Goal: Browse casually

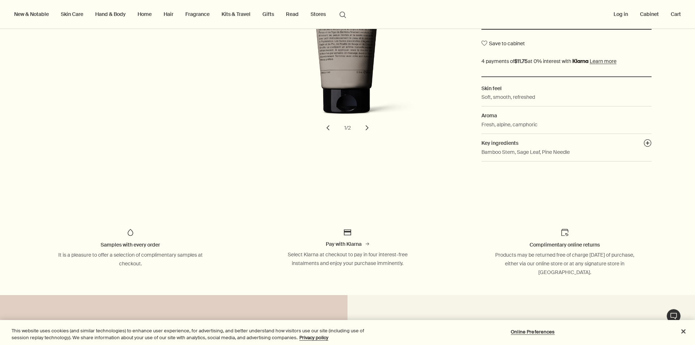
scroll to position [145, 0]
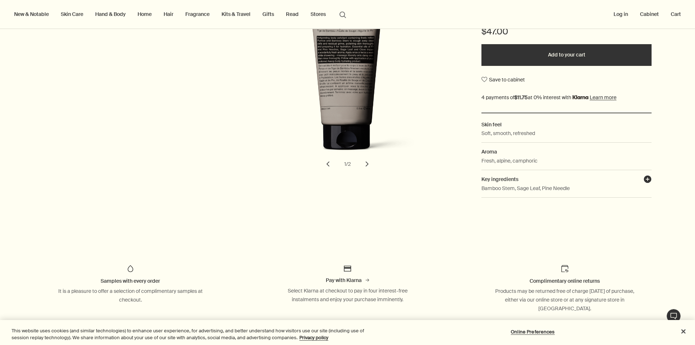
click at [646, 179] on button "plusAndCloseWithCircle" at bounding box center [647, 180] width 8 height 10
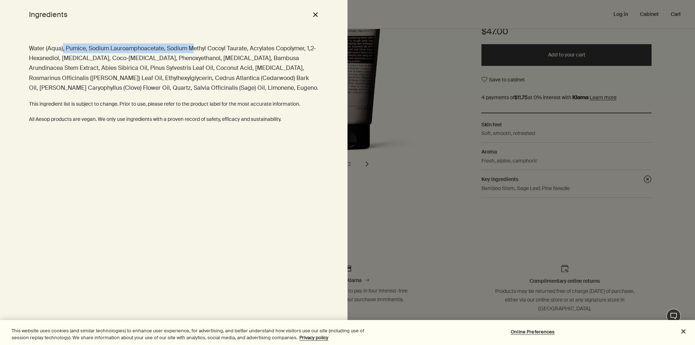
drag, startPoint x: 62, startPoint y: 47, endPoint x: 193, endPoint y: 53, distance: 130.8
click at [193, 53] on p "Water (Aqua), Pumice, Sodium Lauroamphoacetate, Sodium Methyl Cocoyl Taurate, A…" at bounding box center [173, 67] width 289 height 49
drag, startPoint x: 59, startPoint y: 65, endPoint x: 88, endPoint y: 67, distance: 28.6
click at [85, 67] on p "Water (Aqua), Pumice, Sodium Lauroamphoacetate, Sodium Methyl Cocoyl Taurate, A…" at bounding box center [173, 67] width 289 height 49
click at [256, 114] on div "Water (Aqua), Pumice, Sodium Lauroamphoacetate, Sodium Methyl Cocoyl Taurate, A…" at bounding box center [173, 83] width 289 height 80
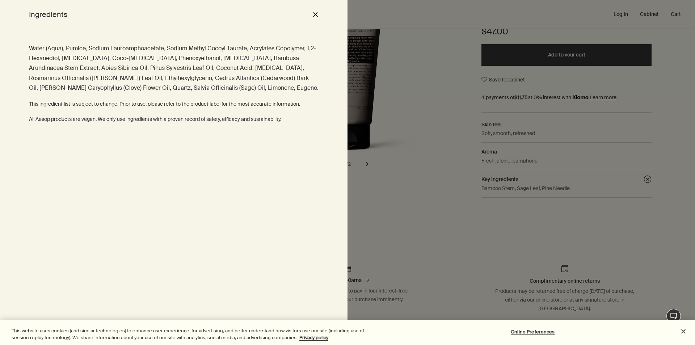
click at [319, 14] on button "close" at bounding box center [315, 14] width 9 height 12
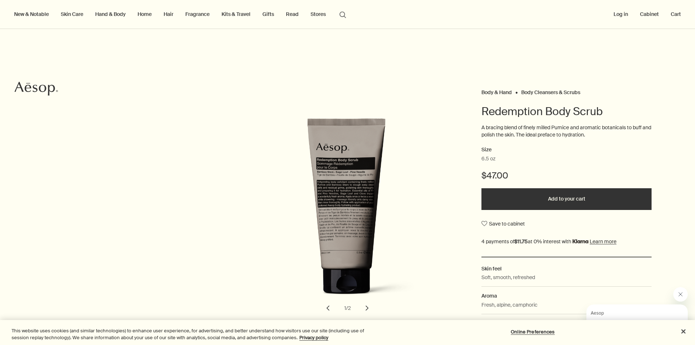
scroll to position [0, 0]
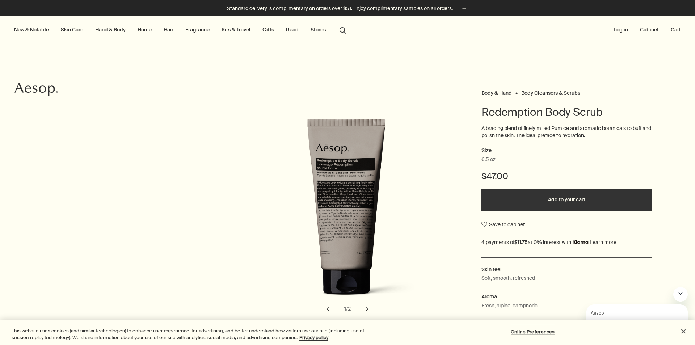
click at [116, 28] on link "Hand & Body" at bounding box center [110, 29] width 33 height 9
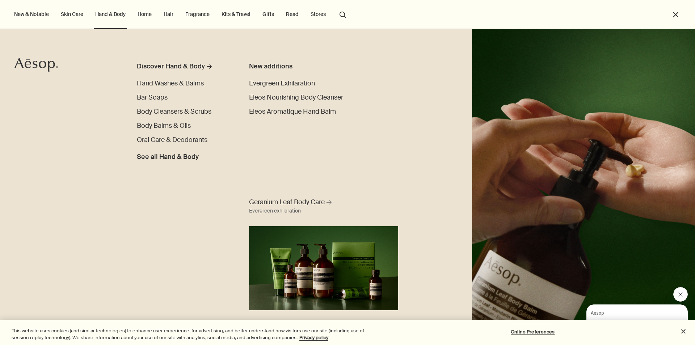
click at [169, 14] on link "Hair" at bounding box center [168, 13] width 13 height 9
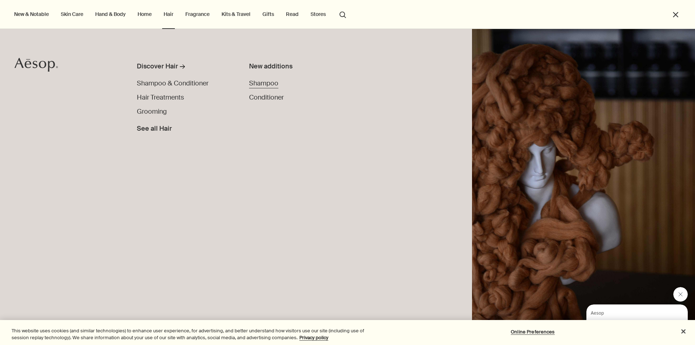
click at [255, 84] on span "Shampoo" at bounding box center [263, 83] width 29 height 9
